Goal: Information Seeking & Learning: Learn about a topic

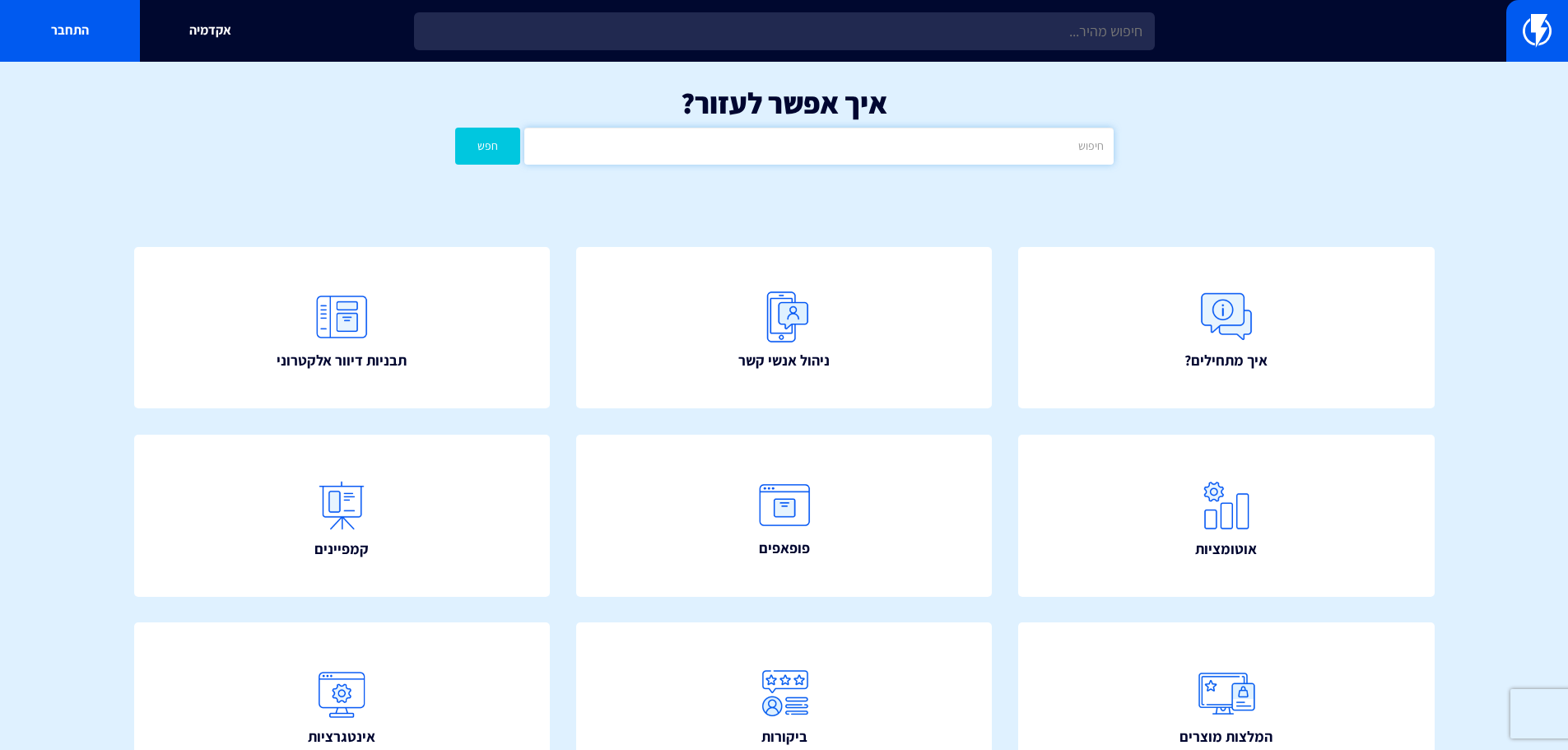
drag, startPoint x: 0, startPoint y: 0, endPoint x: 657, endPoint y: 146, distance: 673.0
click at [657, 146] on input "text" at bounding box center [818, 146] width 589 height 37
type input "פופאפ נטישת עגלה"
click at [455, 128] on button "חפש" at bounding box center [488, 146] width 66 height 37
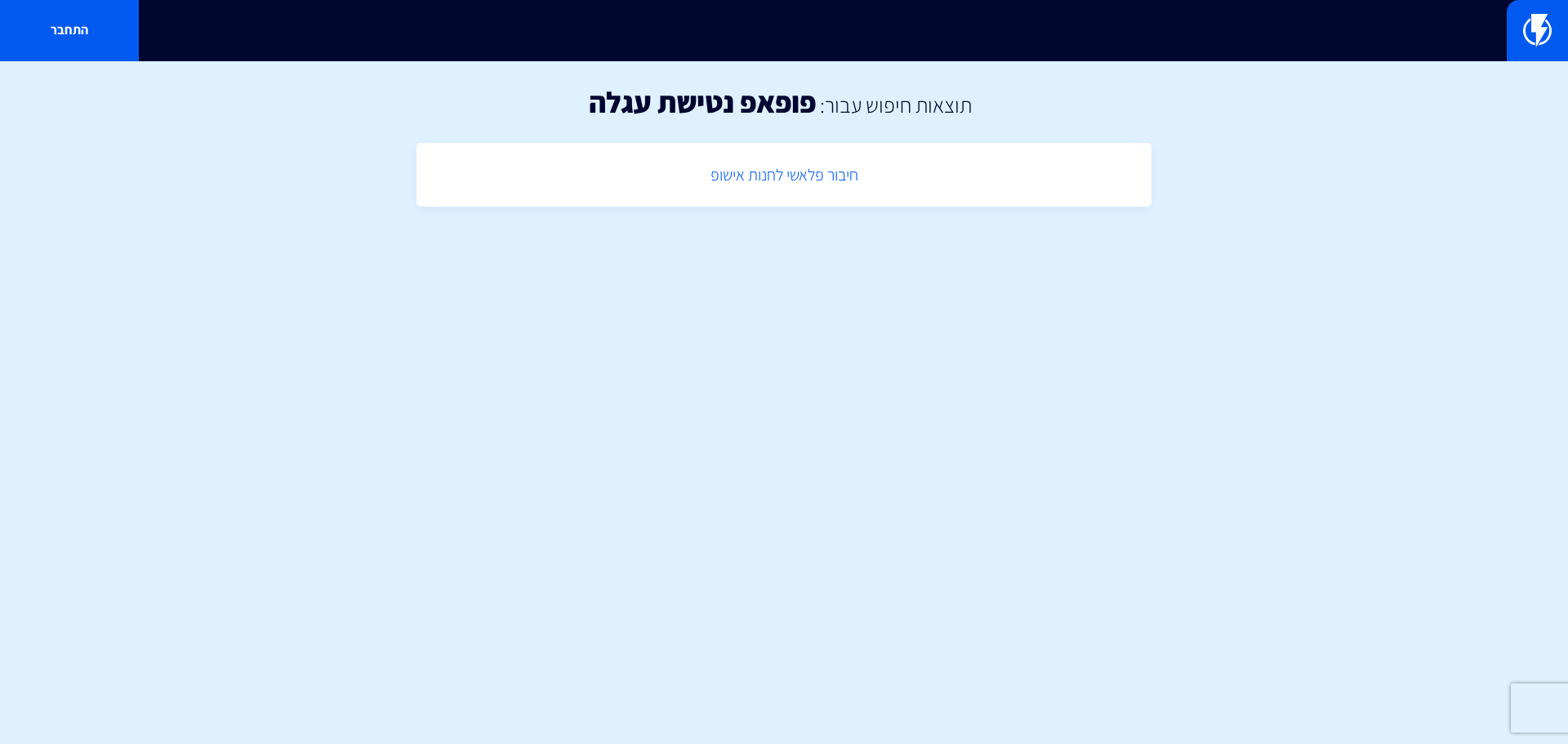
click at [746, 179] on link "חיבור פלאשי לחנות אישופ" at bounding box center [784, 175] width 719 height 49
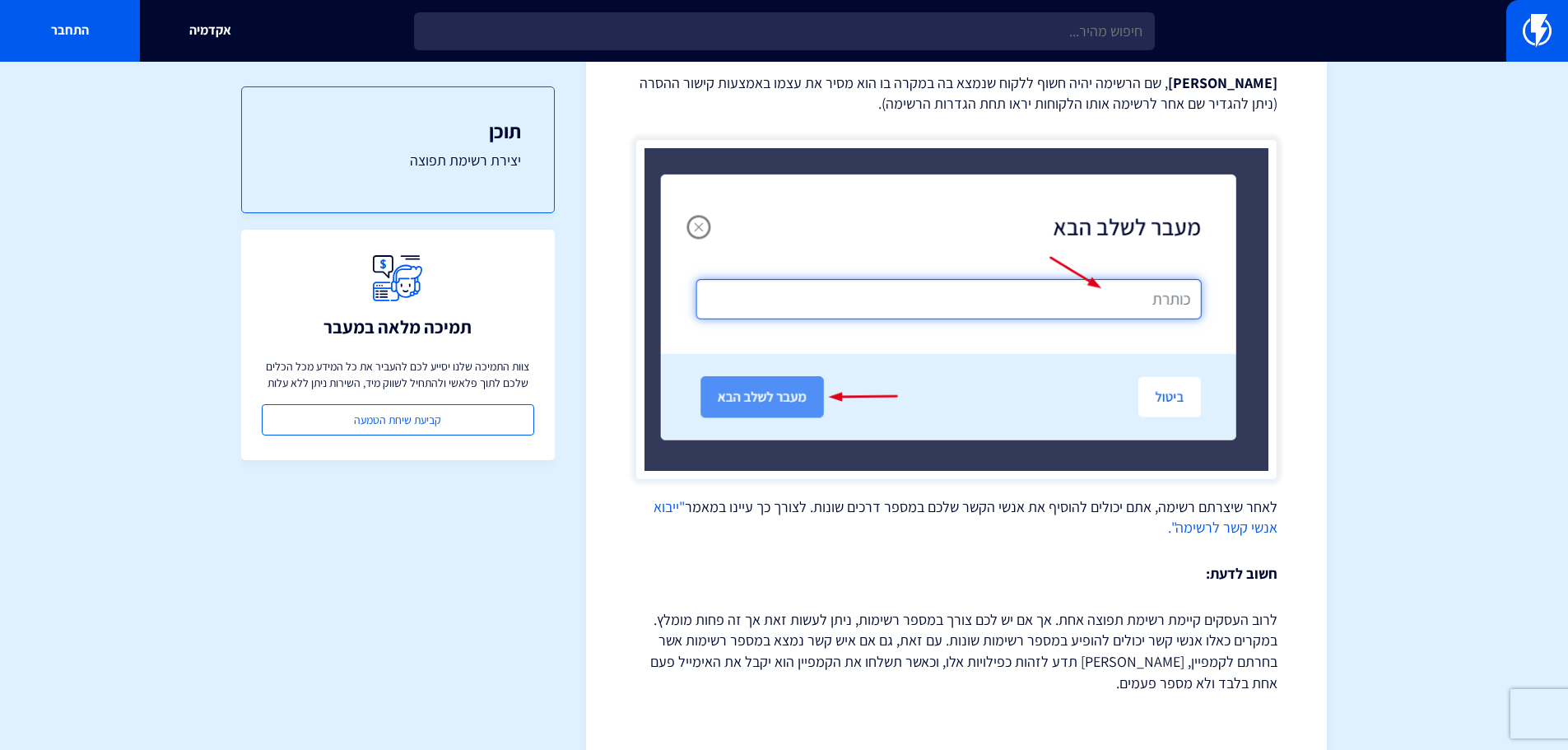
scroll to position [1114, 0]
